Goal: Book appointment/travel/reservation

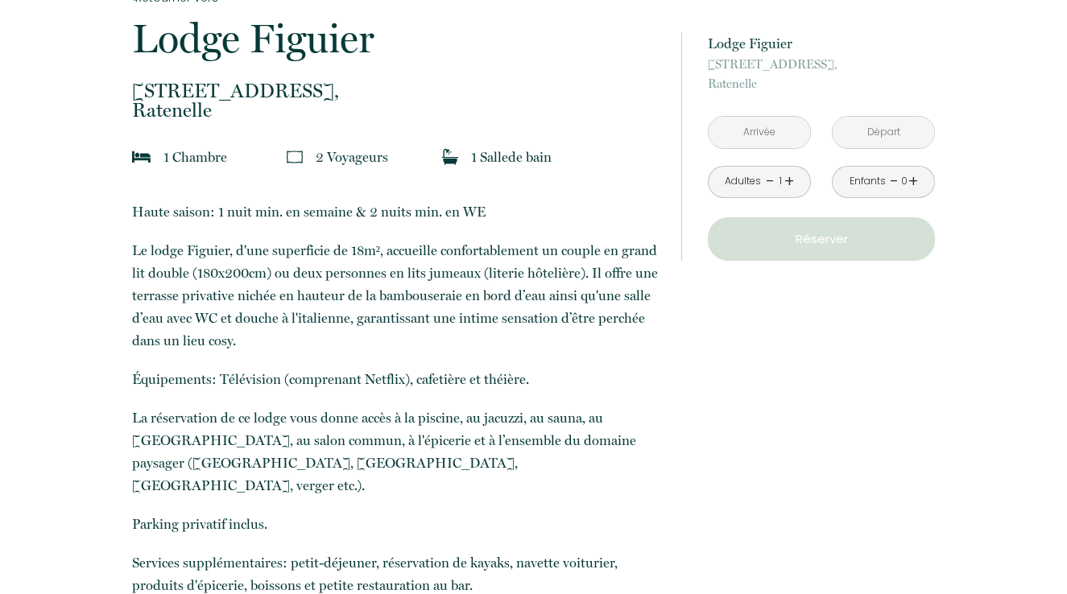
scroll to position [373, 0]
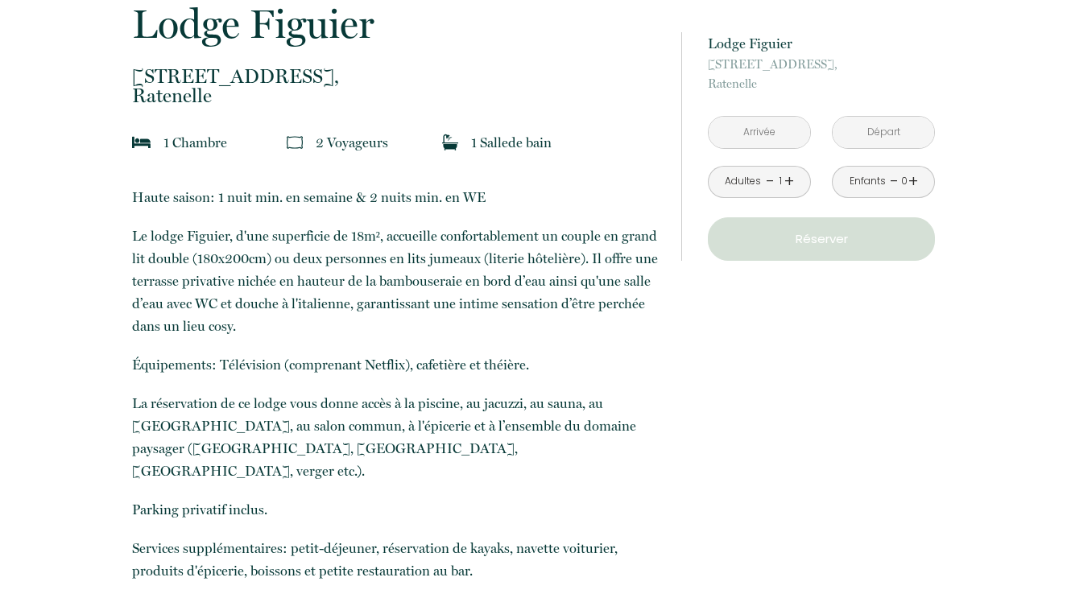
click at [771, 135] on input "text" at bounding box center [759, 132] width 101 height 31
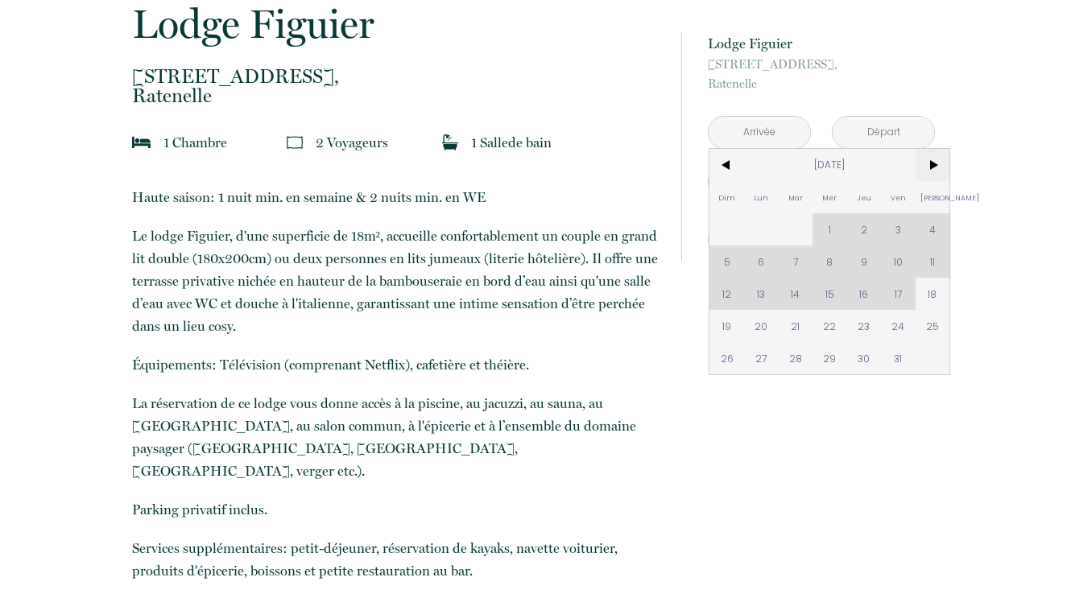
click at [938, 164] on span ">" at bounding box center [933, 165] width 35 height 32
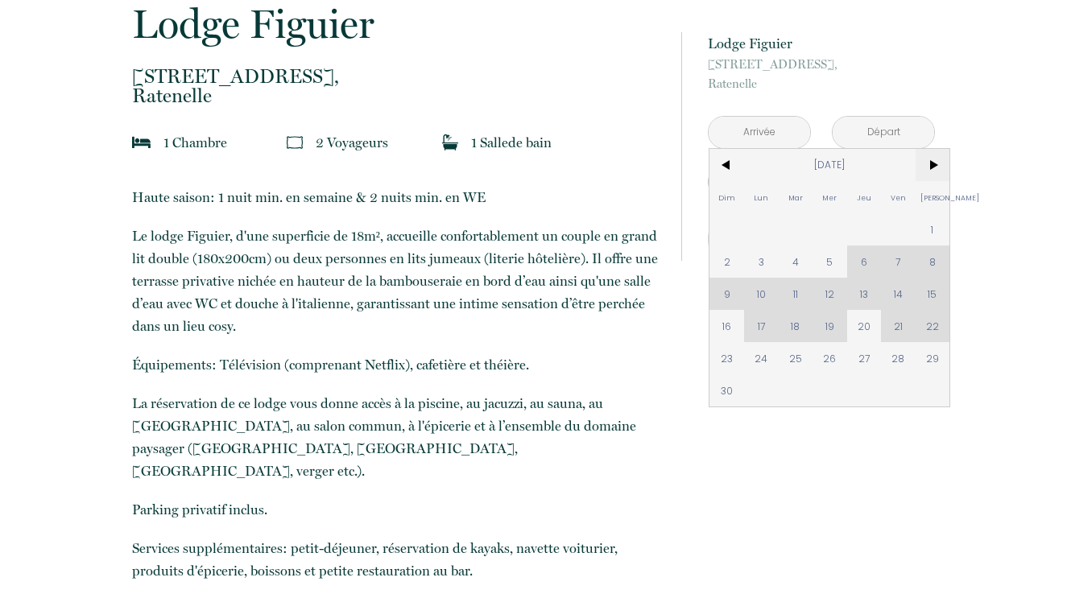
click at [938, 164] on span ">" at bounding box center [933, 165] width 35 height 32
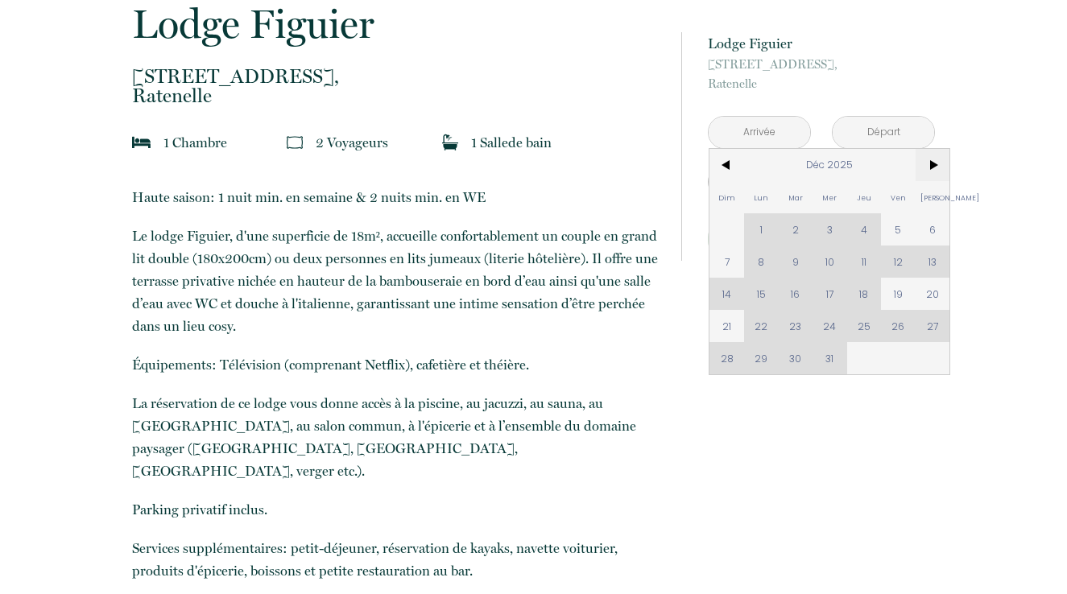
click at [938, 164] on span ">" at bounding box center [933, 165] width 35 height 32
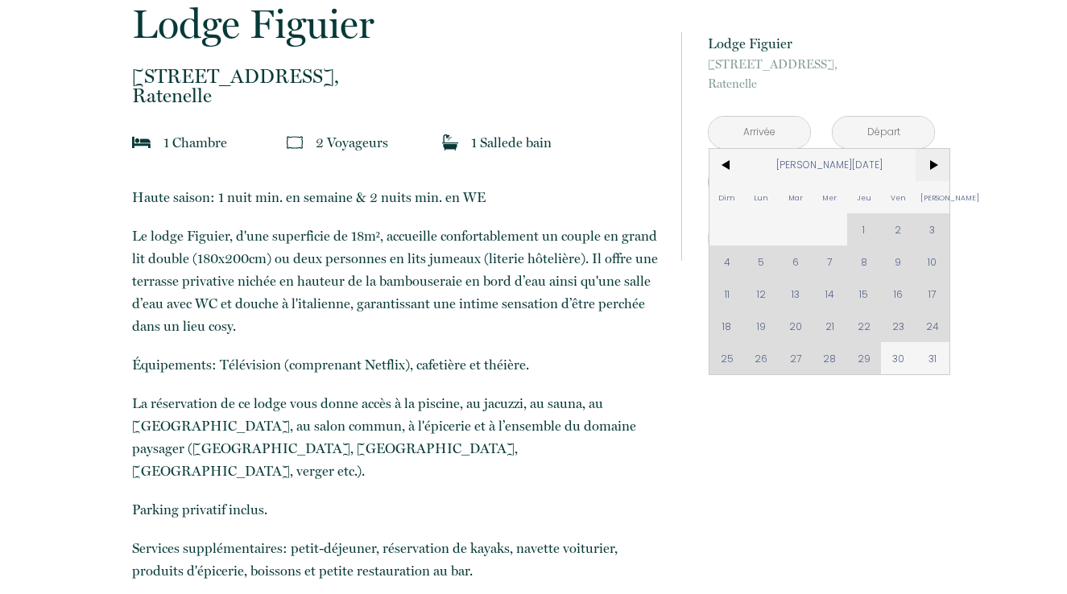
click at [938, 164] on span ">" at bounding box center [933, 165] width 35 height 32
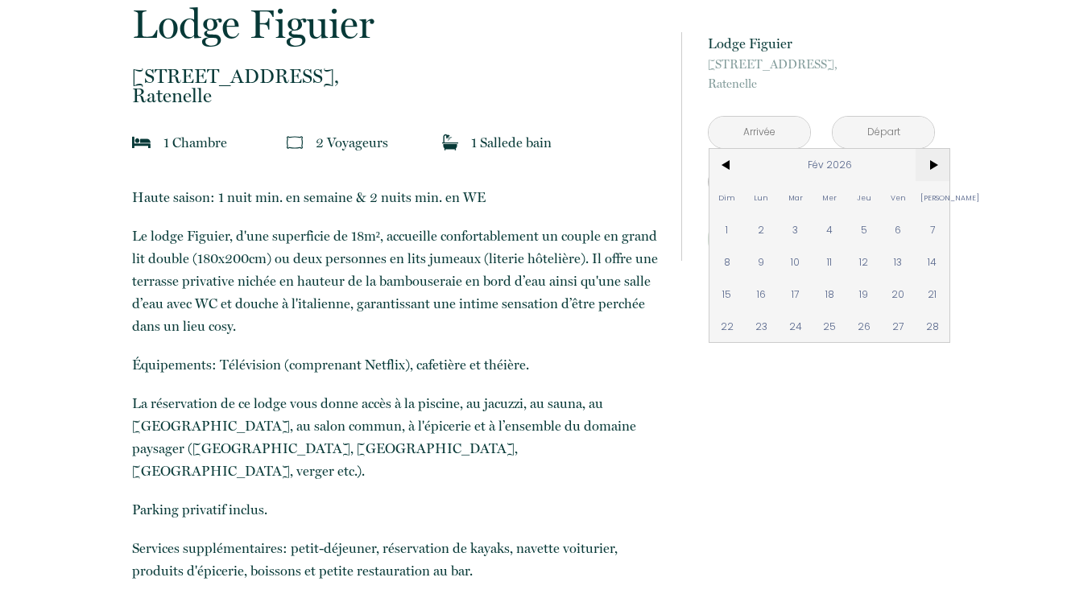
click at [938, 164] on span ">" at bounding box center [933, 165] width 35 height 32
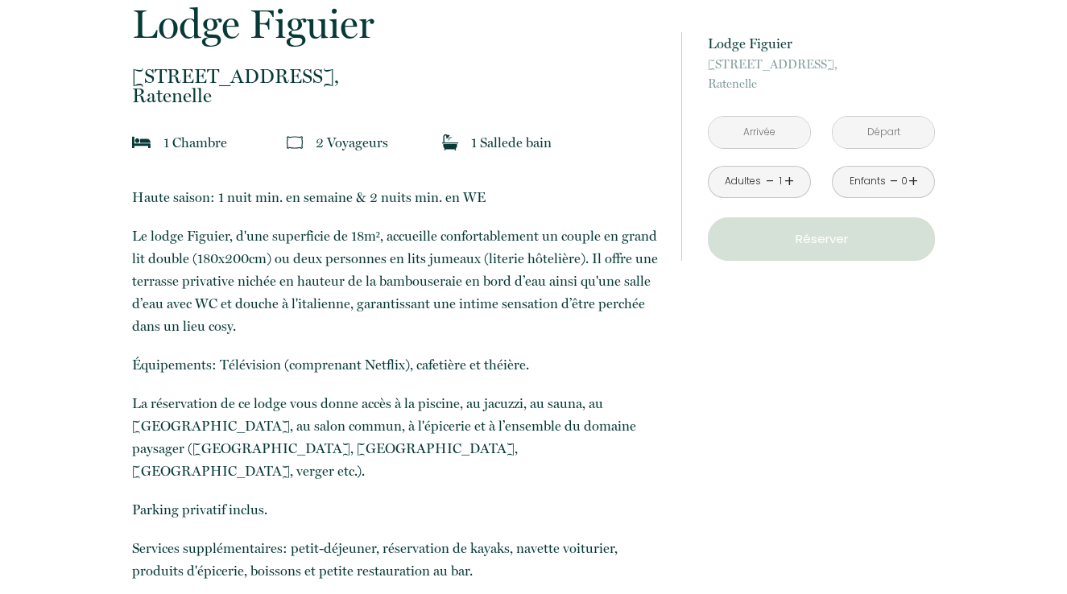
click at [745, 136] on input "text" at bounding box center [759, 132] width 101 height 31
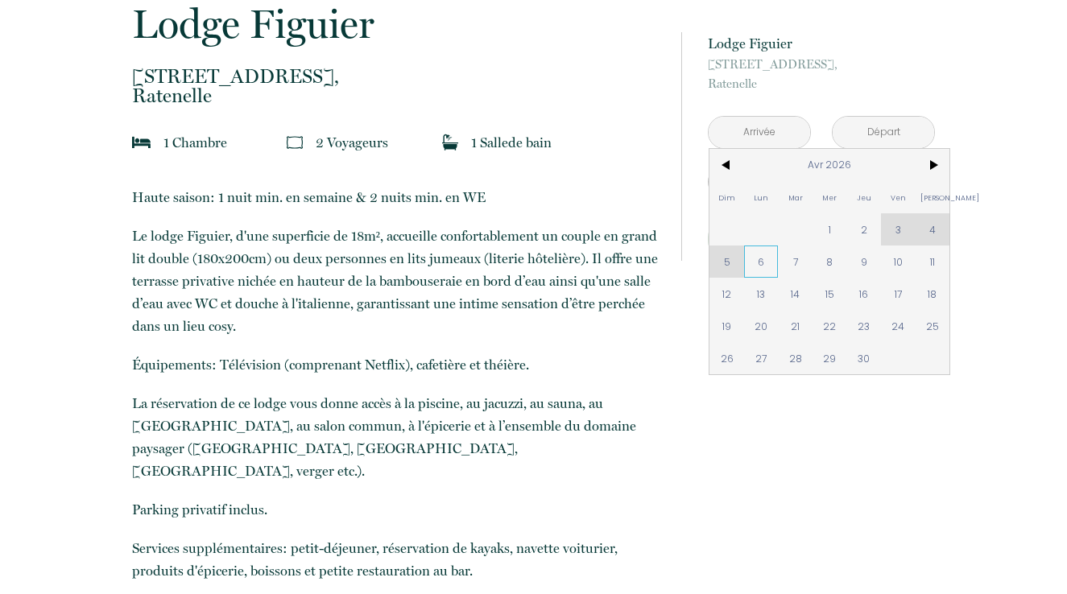
click at [761, 267] on span "6" at bounding box center [761, 262] width 35 height 32
type input "[DATE]"
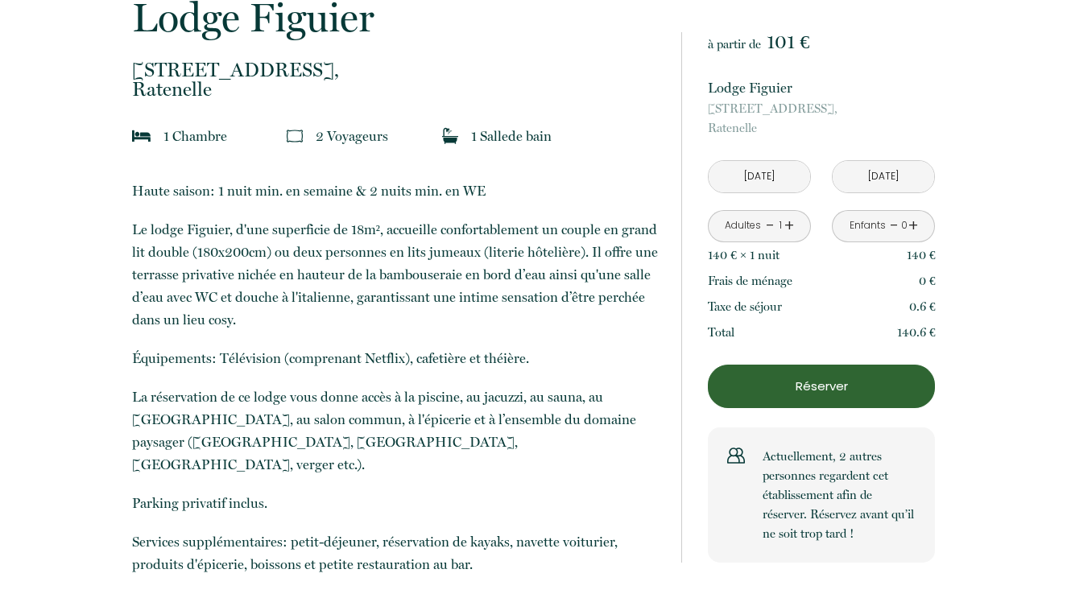
scroll to position [382, 0]
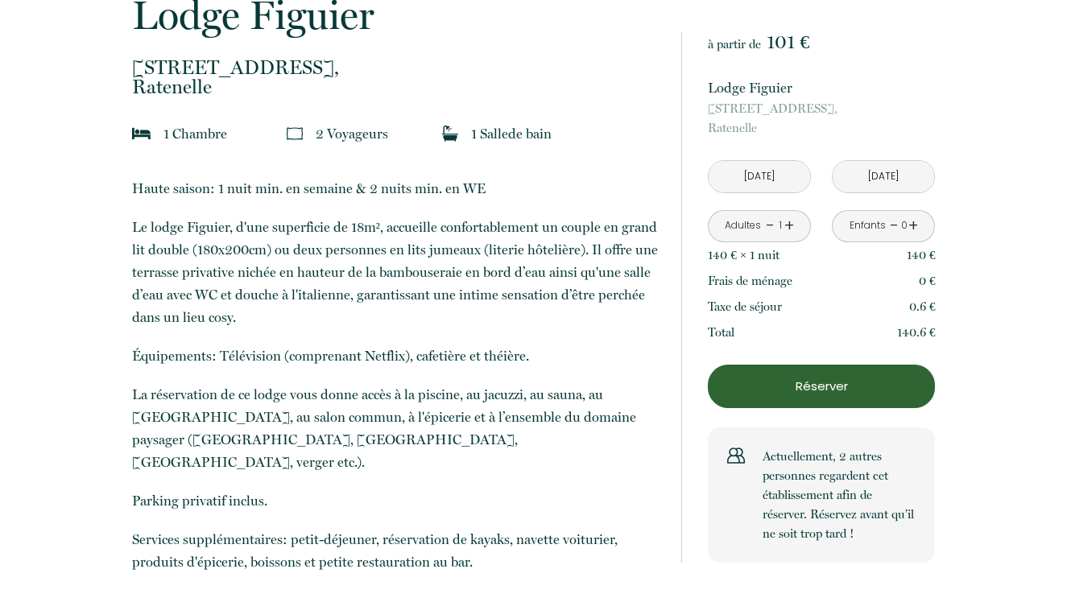
click at [855, 183] on input "[DATE]" at bounding box center [883, 176] width 101 height 31
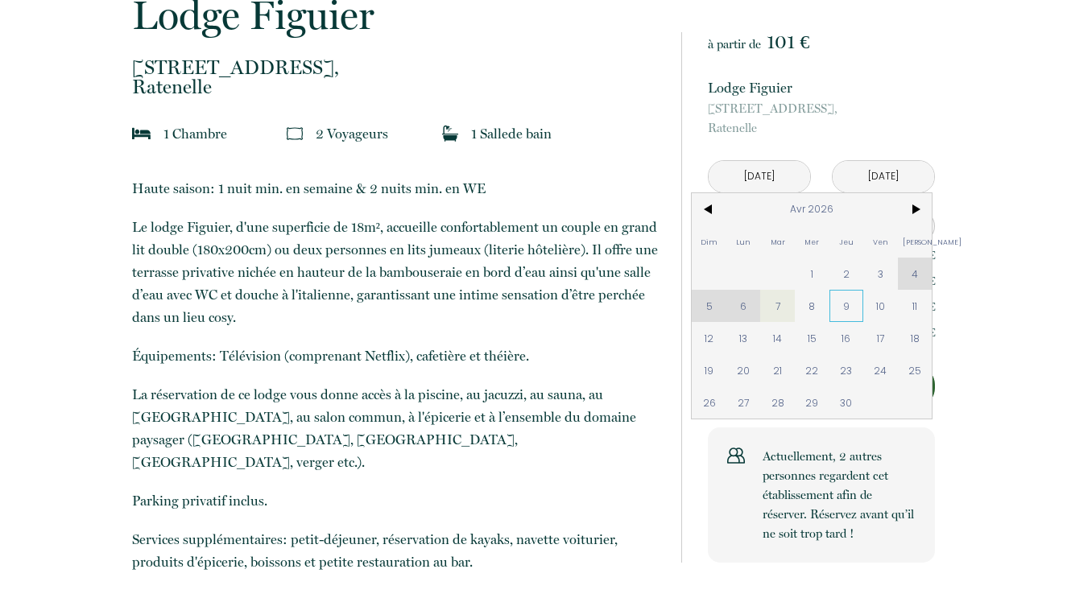
click at [850, 309] on span "9" at bounding box center [847, 306] width 35 height 32
type input "[DATE]"
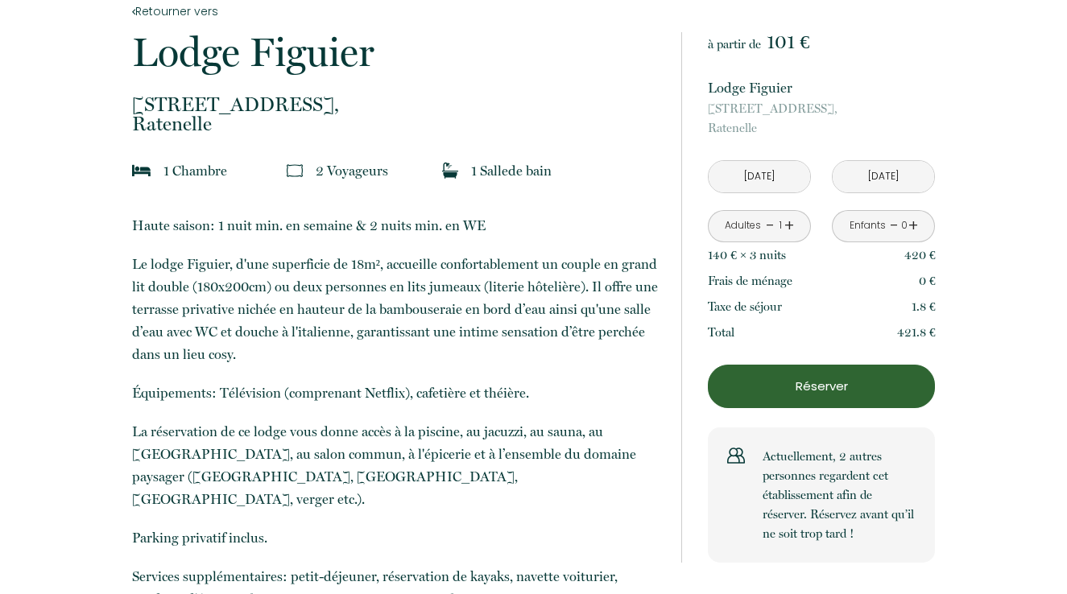
scroll to position [348, 0]
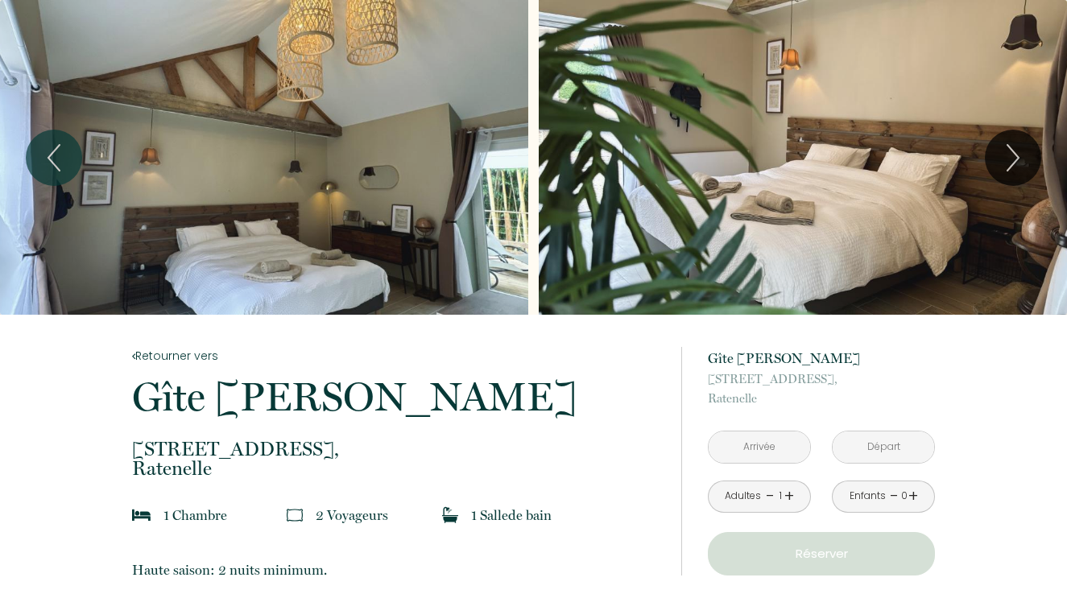
click at [764, 442] on input "text" at bounding box center [759, 447] width 101 height 31
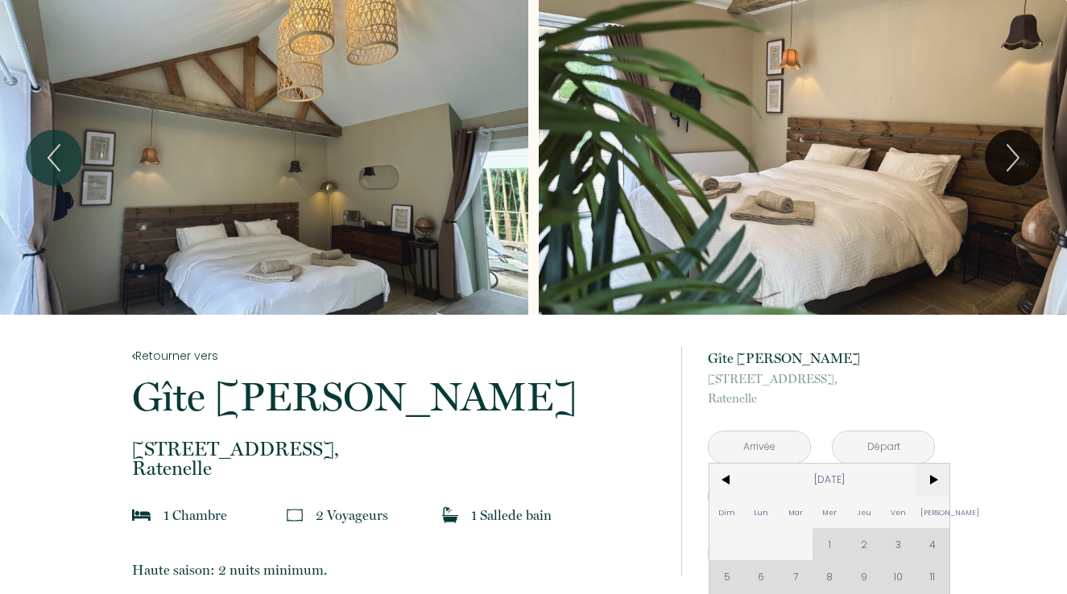
click at [929, 476] on span ">" at bounding box center [933, 480] width 35 height 32
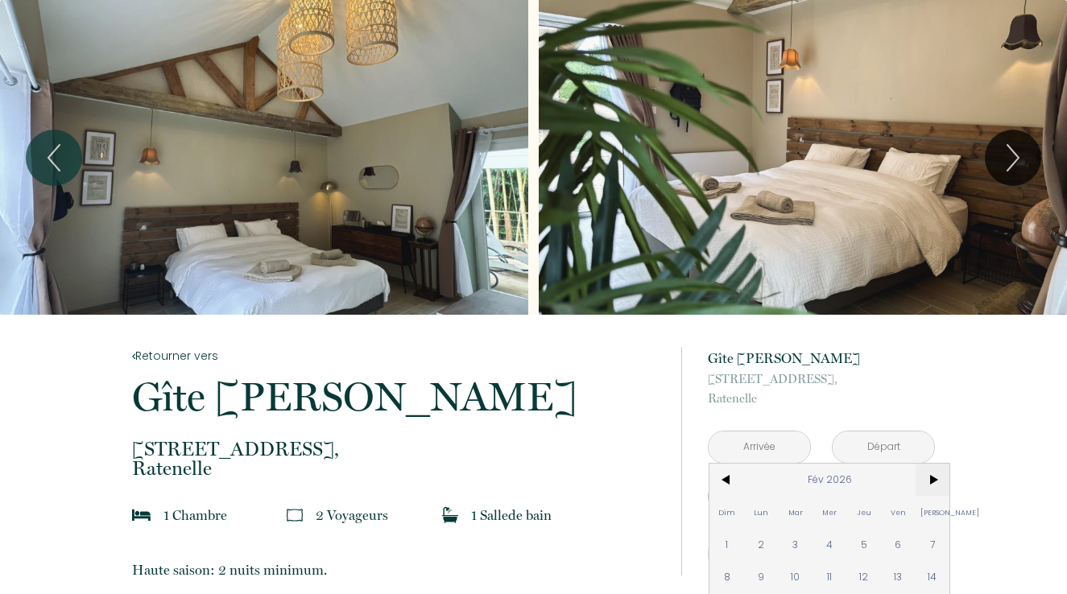
click at [929, 476] on span ">" at bounding box center [933, 480] width 35 height 32
click at [722, 478] on span "<" at bounding box center [727, 480] width 35 height 32
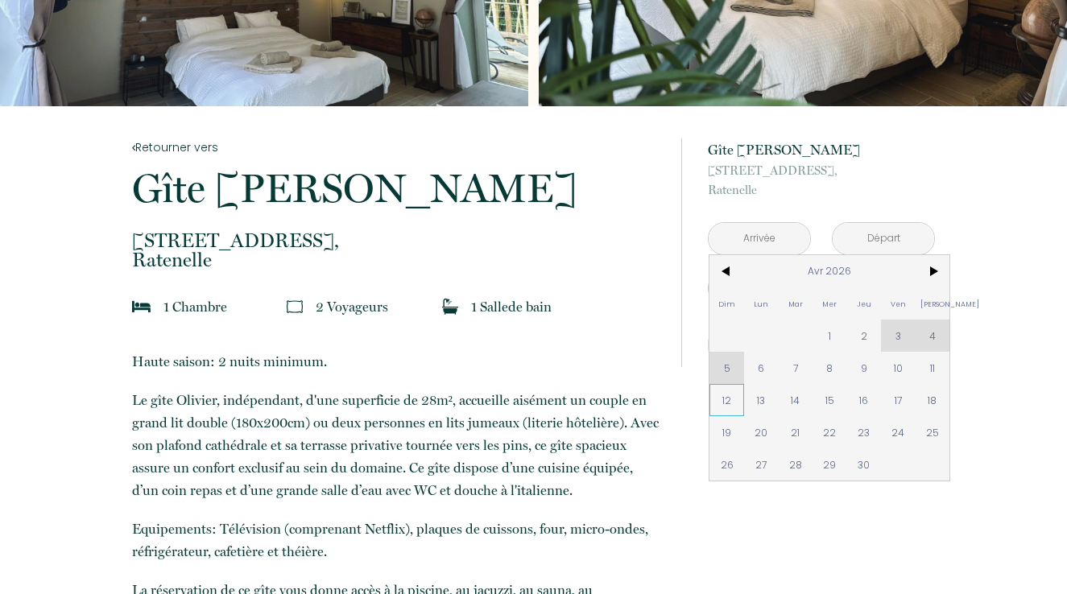
scroll to position [214, 0]
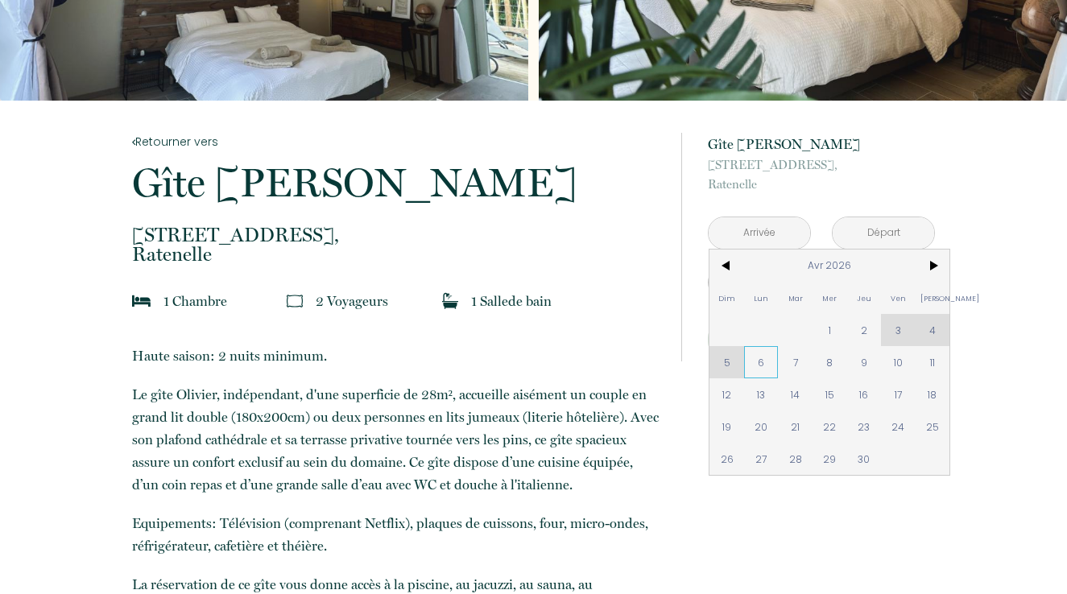
click at [755, 370] on span "6" at bounding box center [761, 362] width 35 height 32
type input "[DATE]"
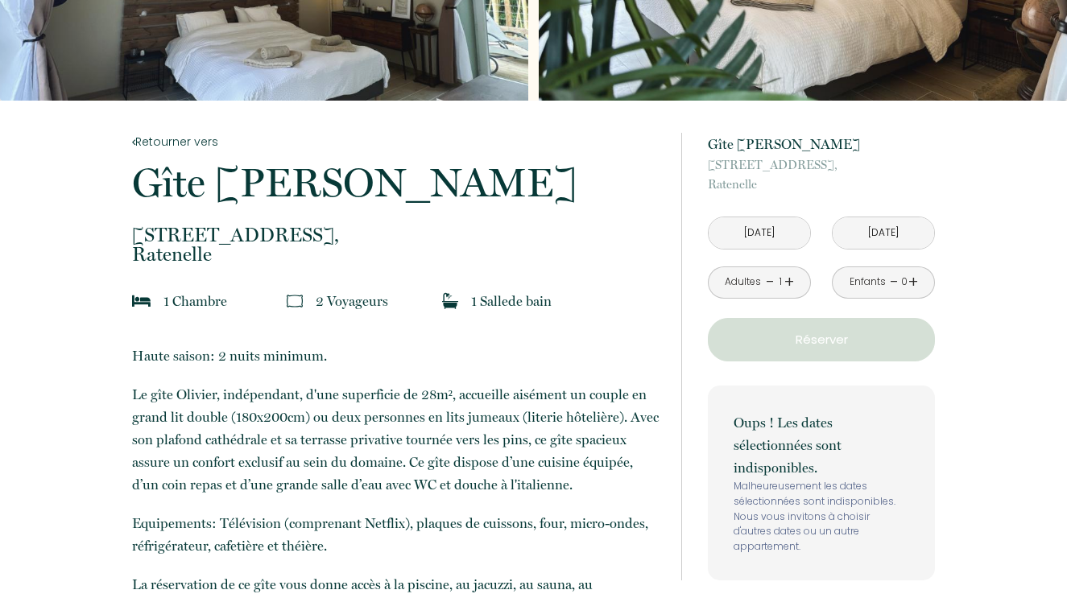
click at [896, 239] on input "[DATE]" at bounding box center [883, 232] width 101 height 31
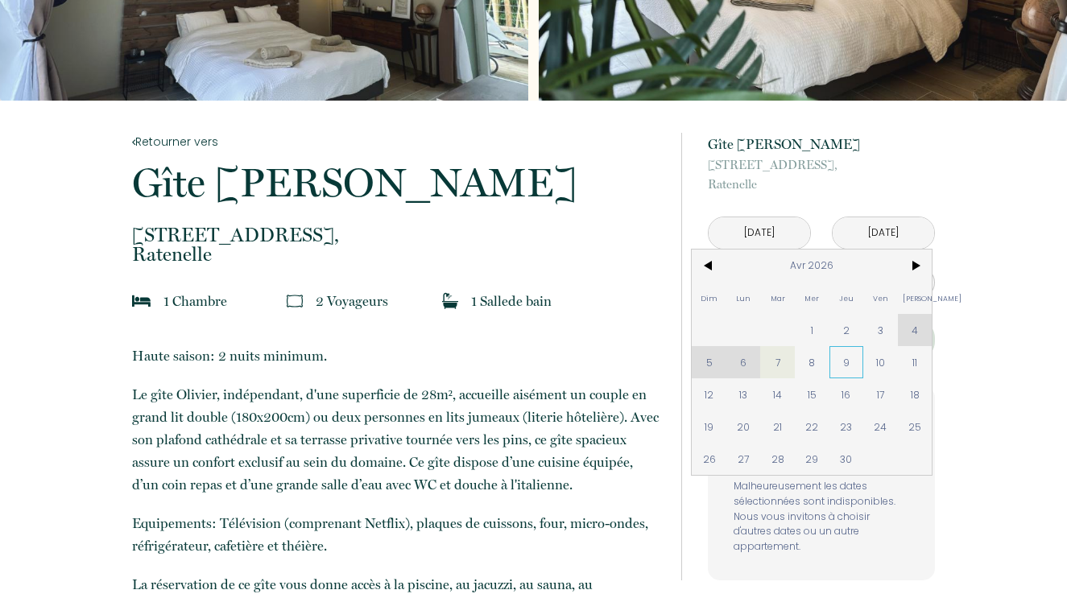
click at [849, 361] on span "9" at bounding box center [847, 362] width 35 height 32
type input "[DATE]"
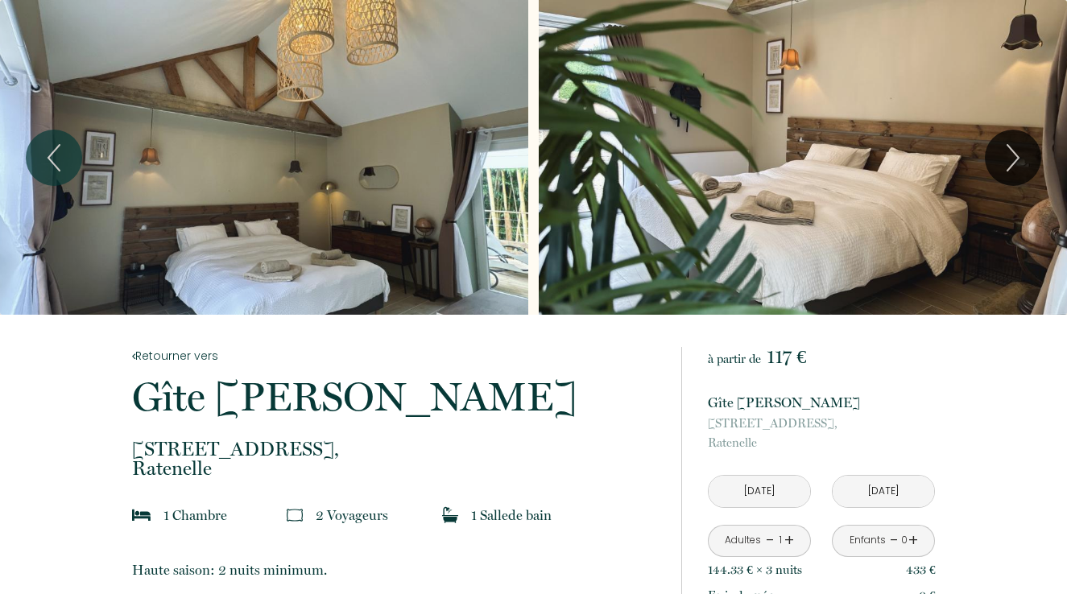
scroll to position [0, 0]
